Goal: Task Accomplishment & Management: Manage account settings

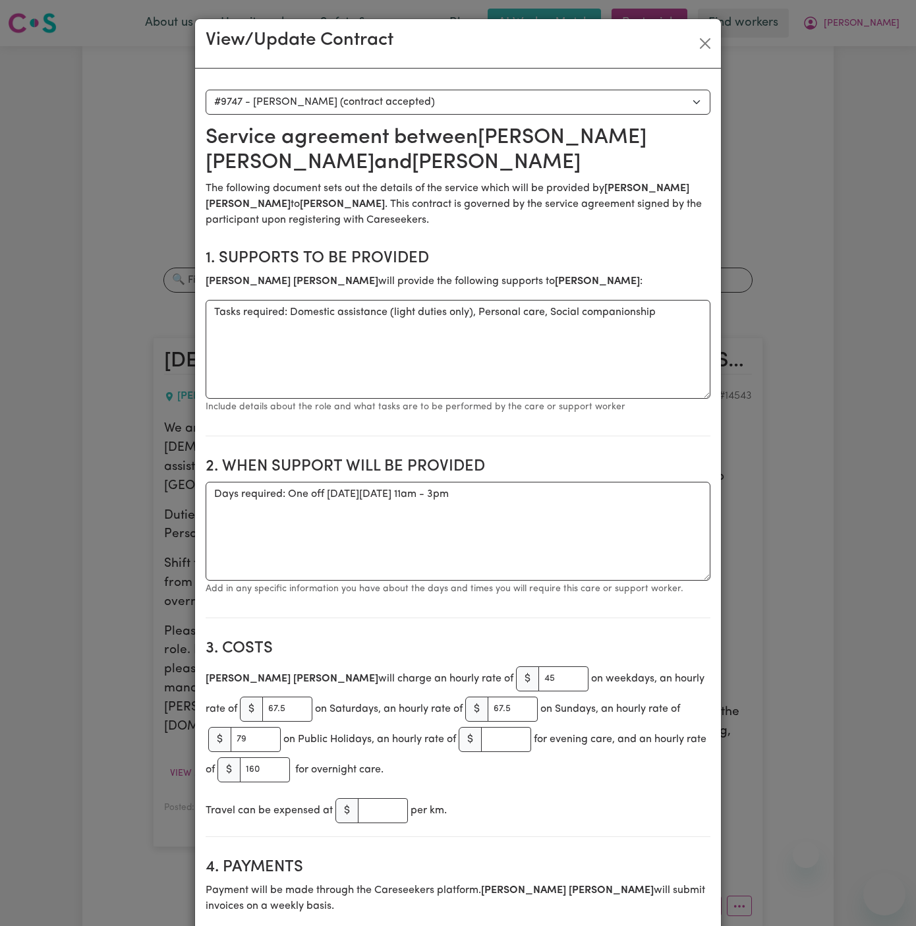
select select "9359"
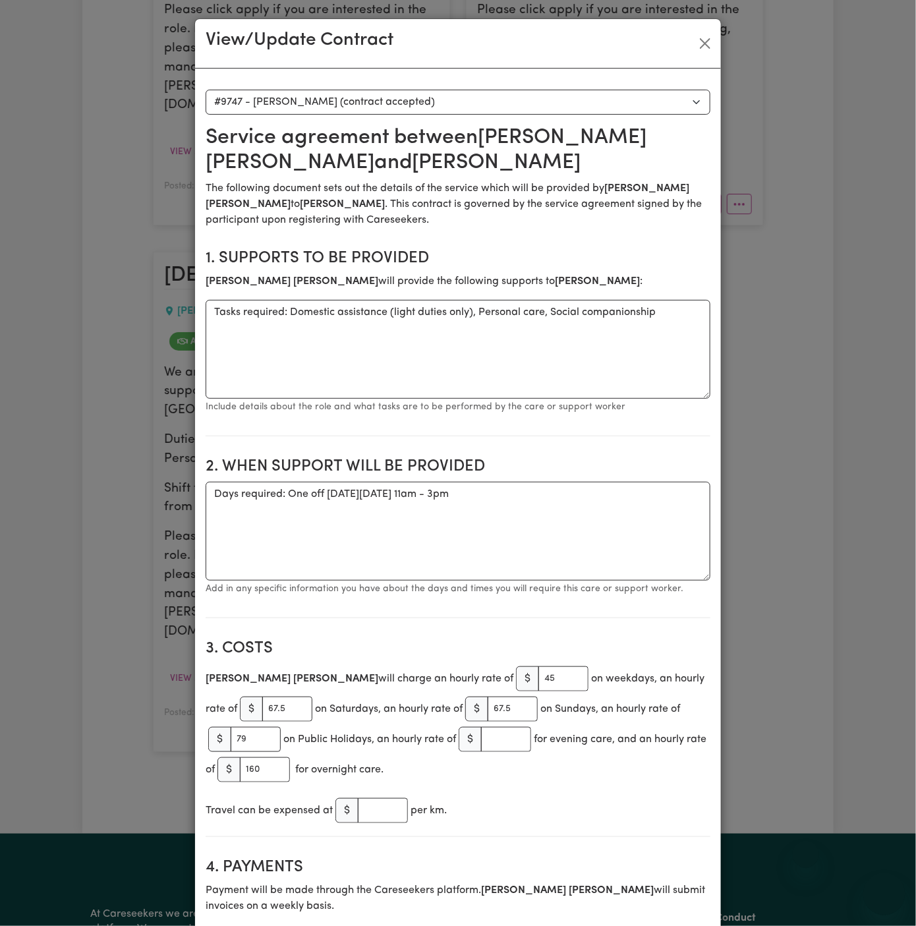
click at [705, 43] on button "Close" at bounding box center [705, 43] width 21 height 21
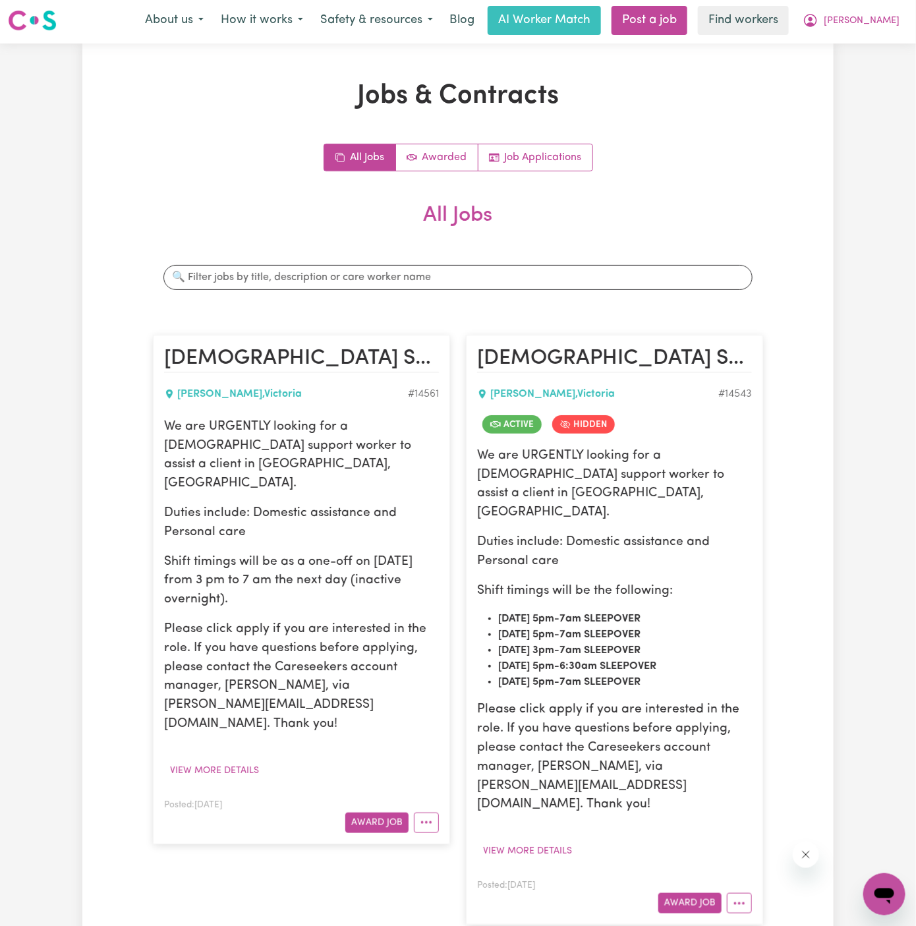
scroll to position [0, 0]
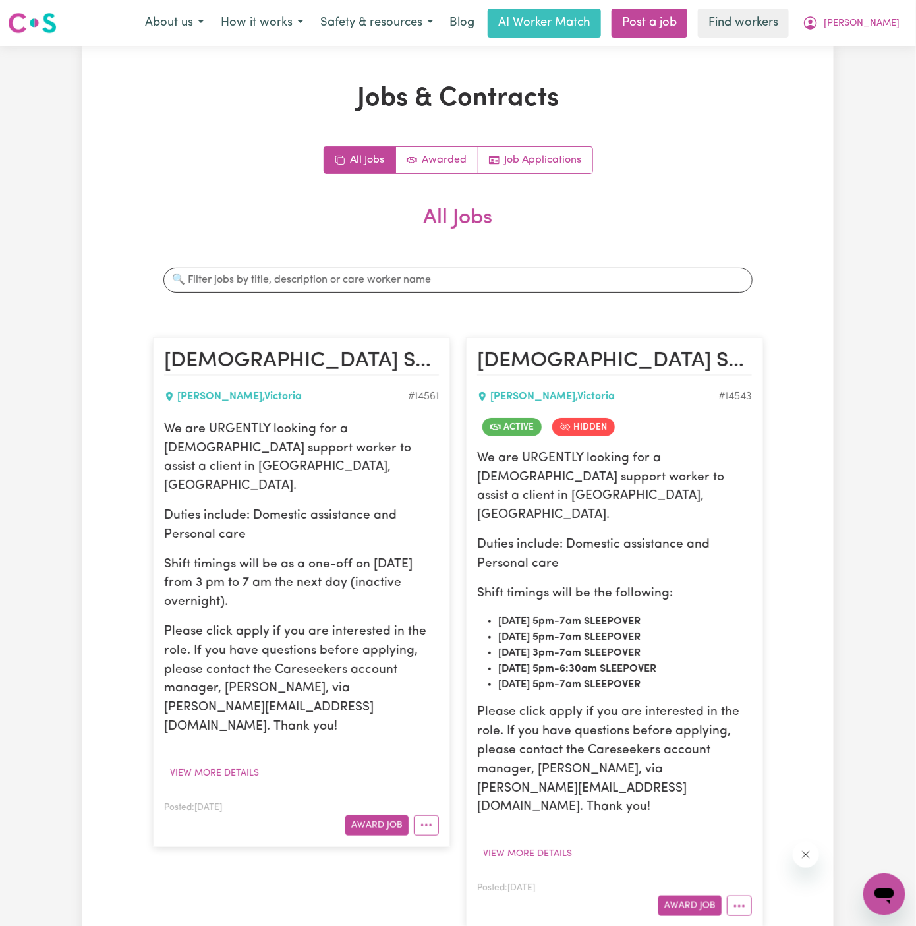
click at [882, 27] on span "[PERSON_NAME]" at bounding box center [862, 23] width 76 height 15
click at [882, 69] on link "Logout" at bounding box center [856, 75] width 104 height 25
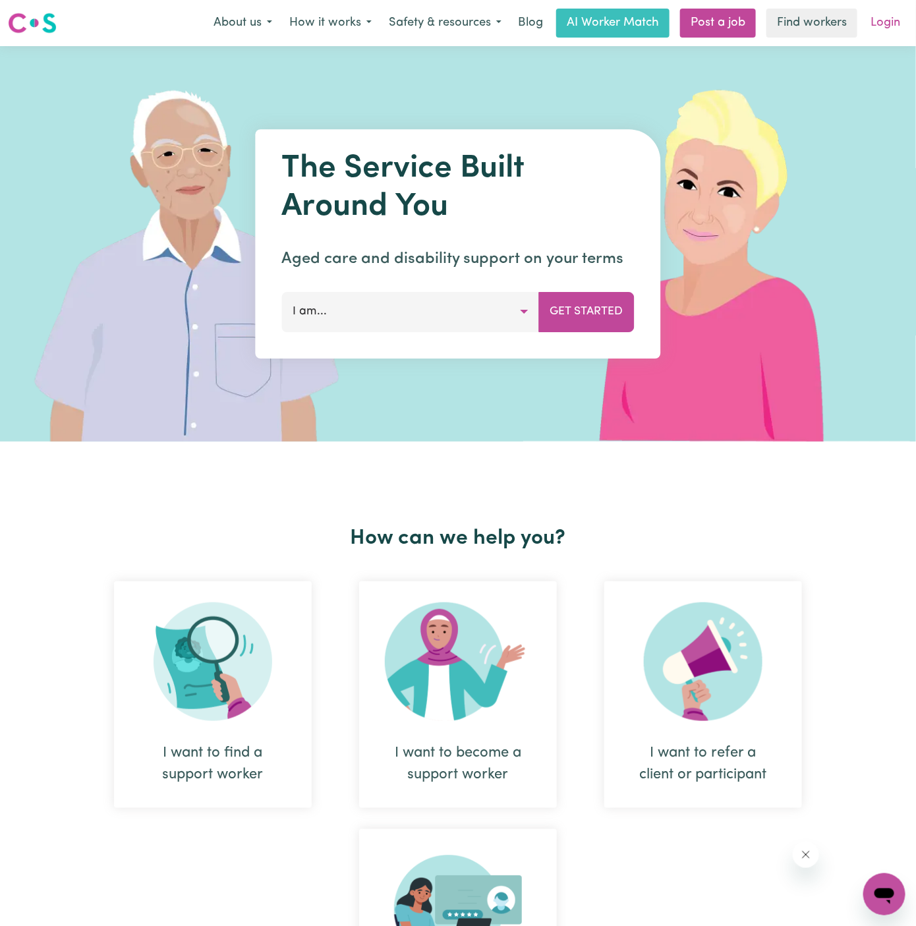
click at [882, 18] on link "Login" at bounding box center [885, 23] width 45 height 29
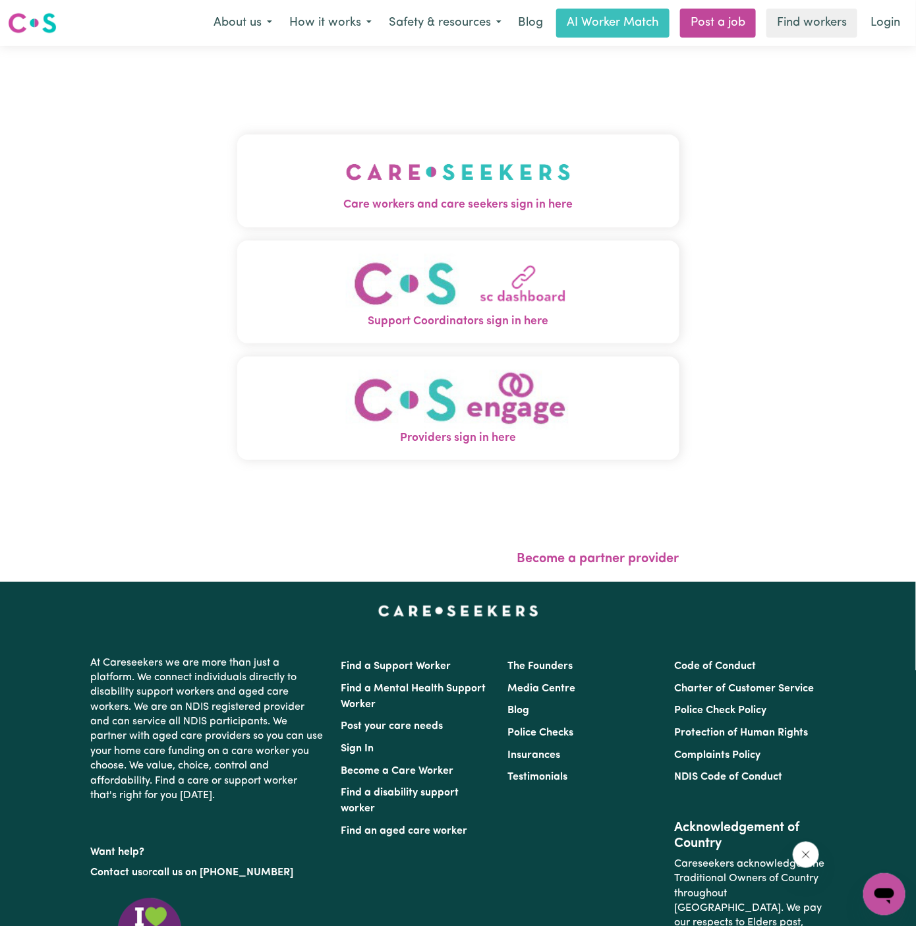
click at [431, 160] on img "Care workers and care seekers sign in here" at bounding box center [458, 172] width 225 height 49
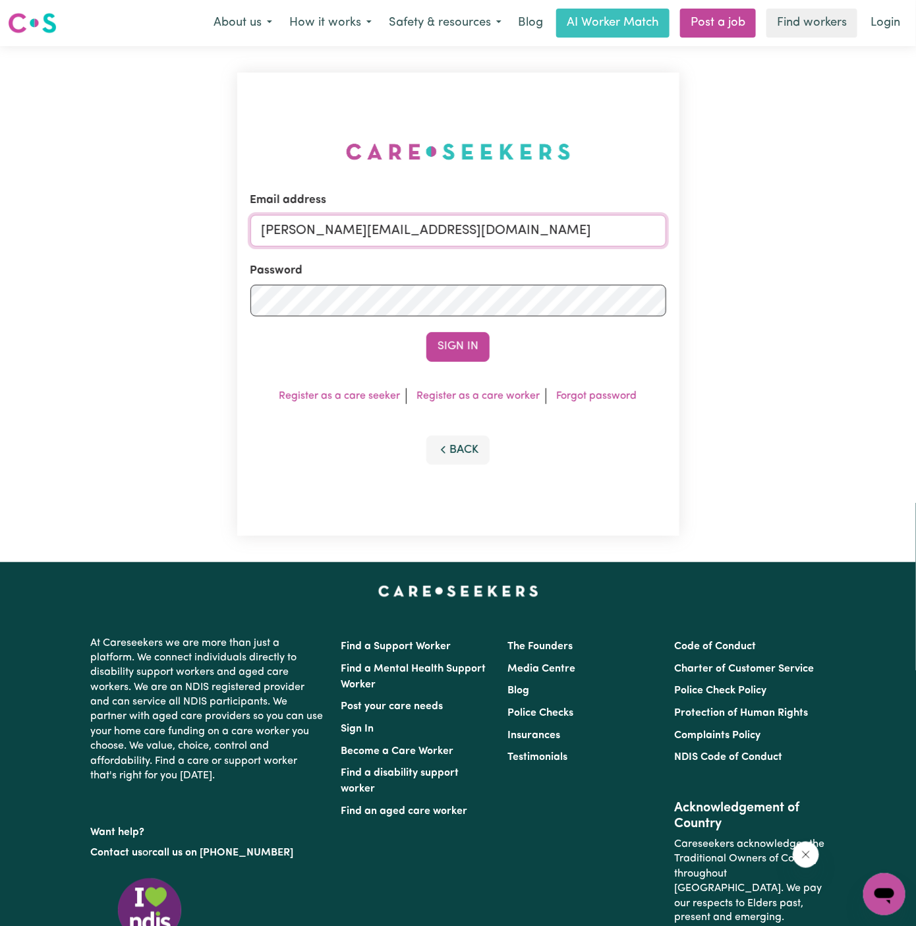
click at [509, 232] on input "[PERSON_NAME][EMAIL_ADDRESS][DOMAIN_NAME]" at bounding box center [459, 231] width 416 height 32
click at [389, 215] on input "[EMAIL_ADDRESS][DOMAIN_NAME]" at bounding box center [459, 231] width 416 height 32
drag, startPoint x: 329, startPoint y: 234, endPoint x: 793, endPoint y: 291, distance: 467.6
click at [793, 291] on div "Email address [EMAIL_ADDRESS][DOMAIN_NAME] Password Sign In Register as a care …" at bounding box center [458, 304] width 916 height 516
type input "[EMAIL_ADDRESS][DOMAIN_NAME]"
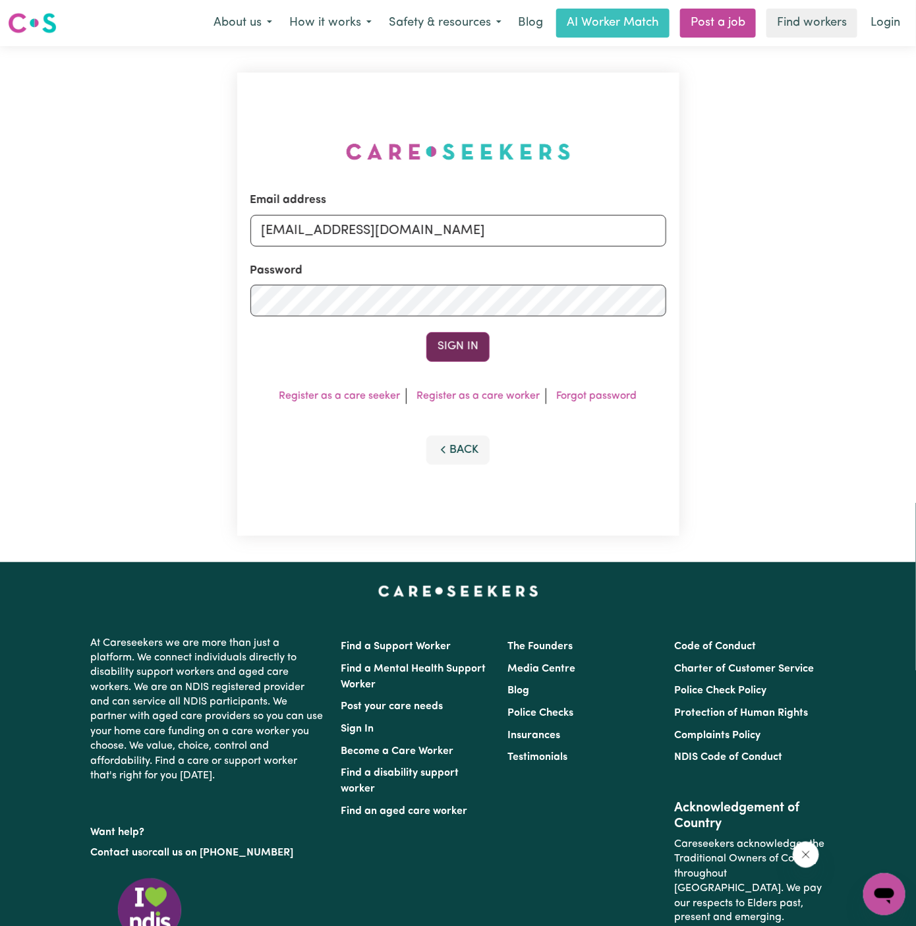
click at [481, 347] on button "Sign In" at bounding box center [458, 346] width 63 height 29
